Goal: Find specific page/section: Find specific page/section

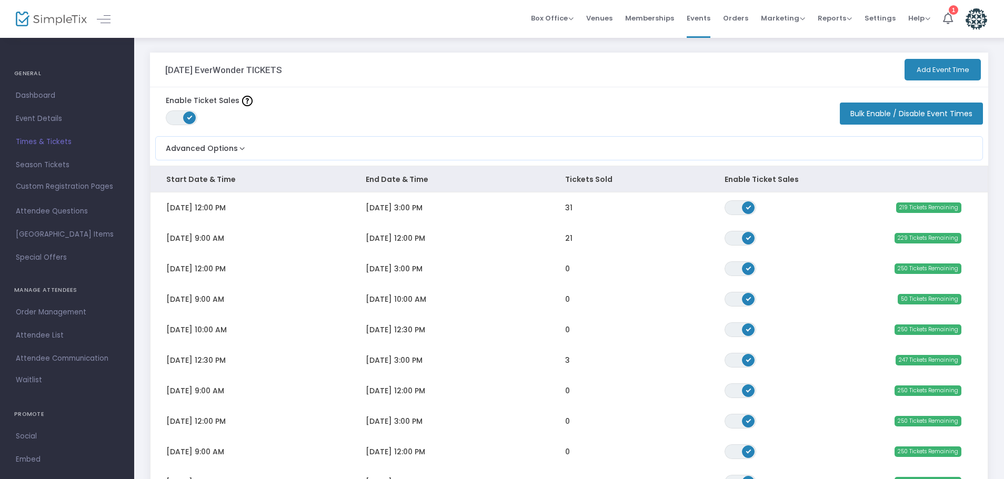
click at [699, 16] on span "Events" at bounding box center [699, 18] width 24 height 27
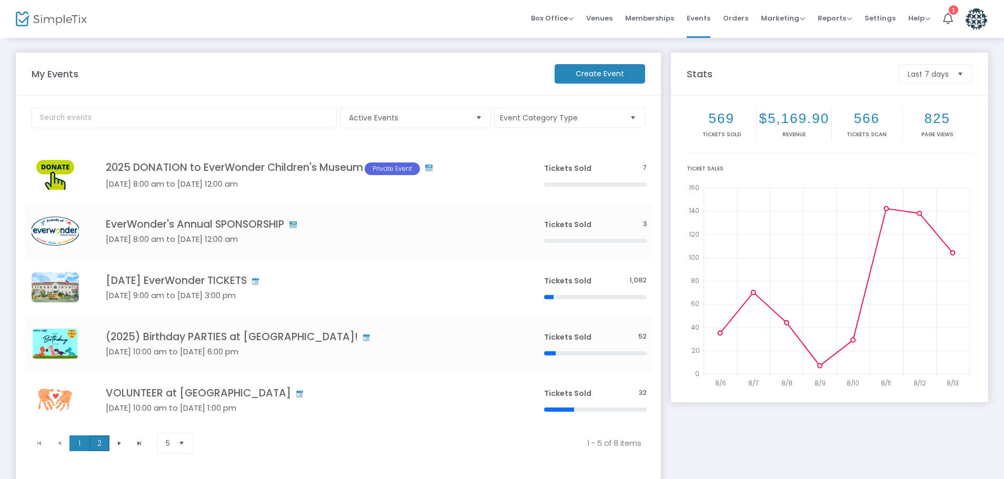
click at [97, 445] on span "2" at bounding box center [99, 444] width 20 height 16
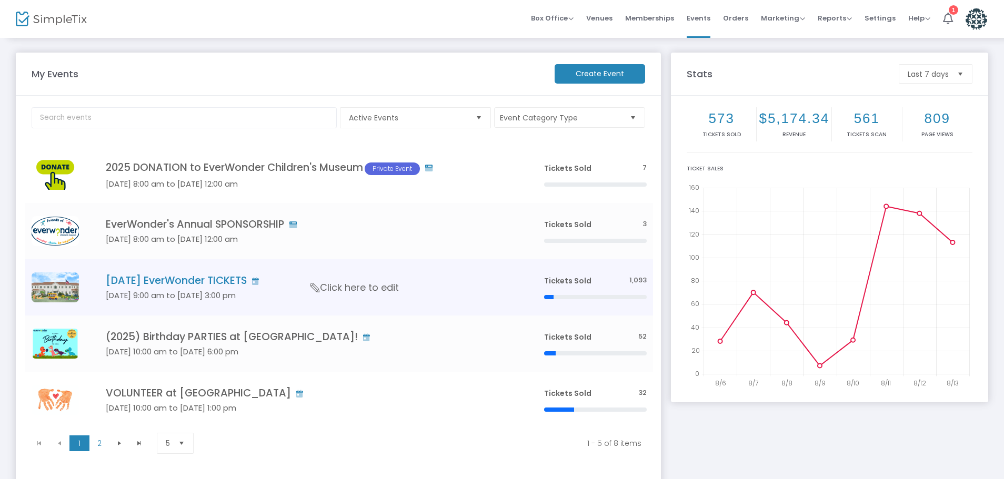
click at [119, 281] on h4 "[DATE] EverWonder TICKETS" at bounding box center [309, 281] width 407 height 12
